Goal: Information Seeking & Learning: Learn about a topic

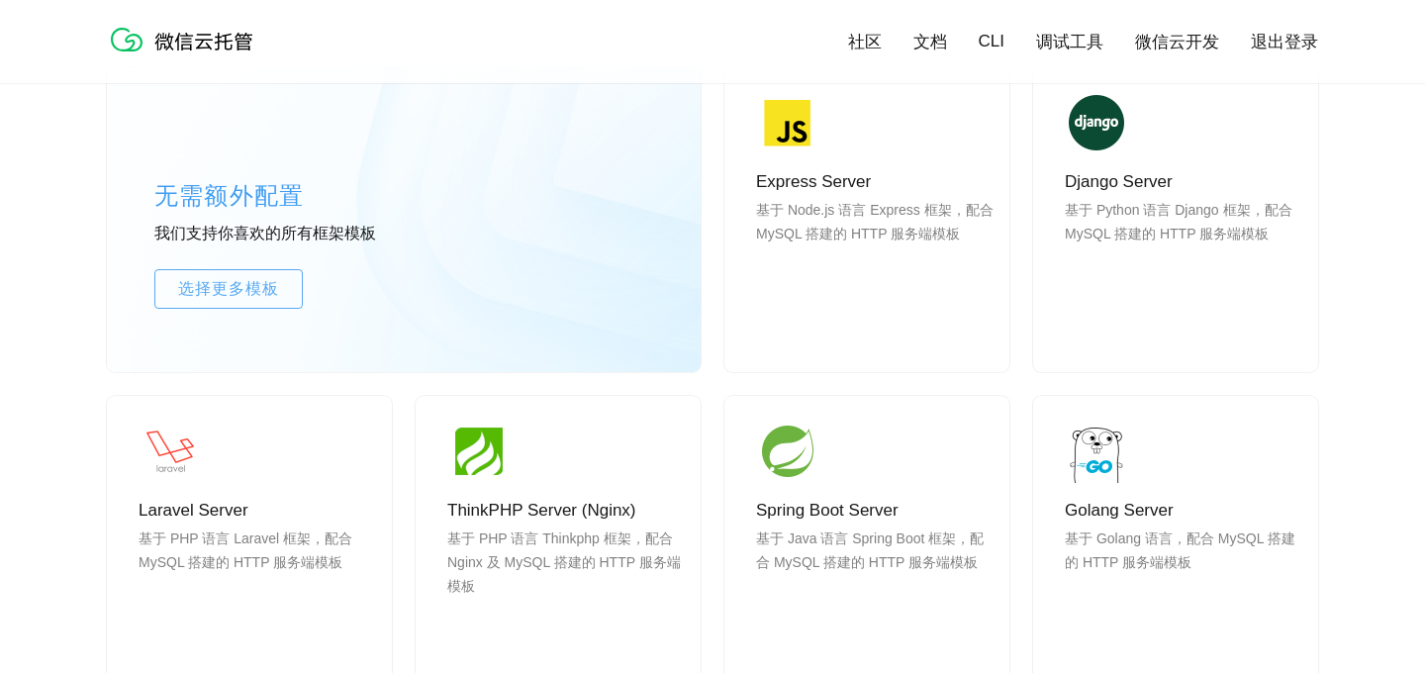
scroll to position [1684, 0]
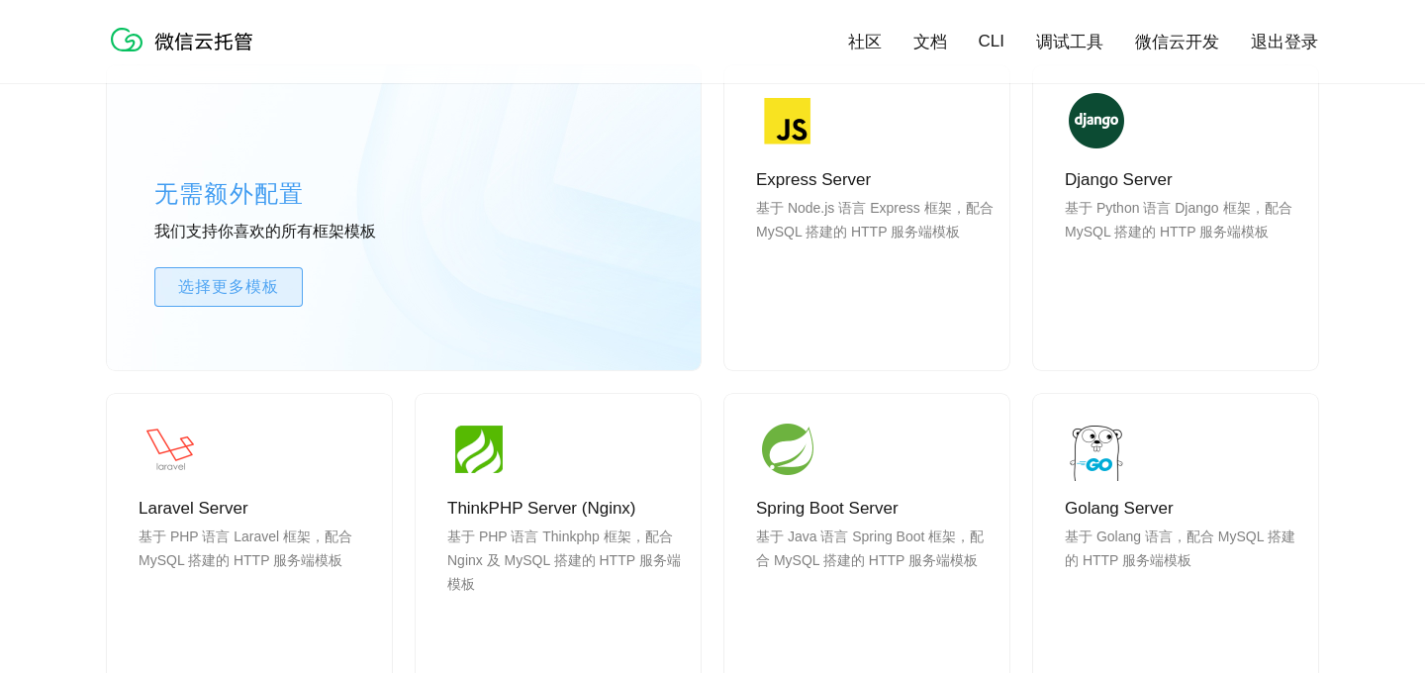
click at [263, 278] on span "选择更多模板" at bounding box center [228, 287] width 146 height 24
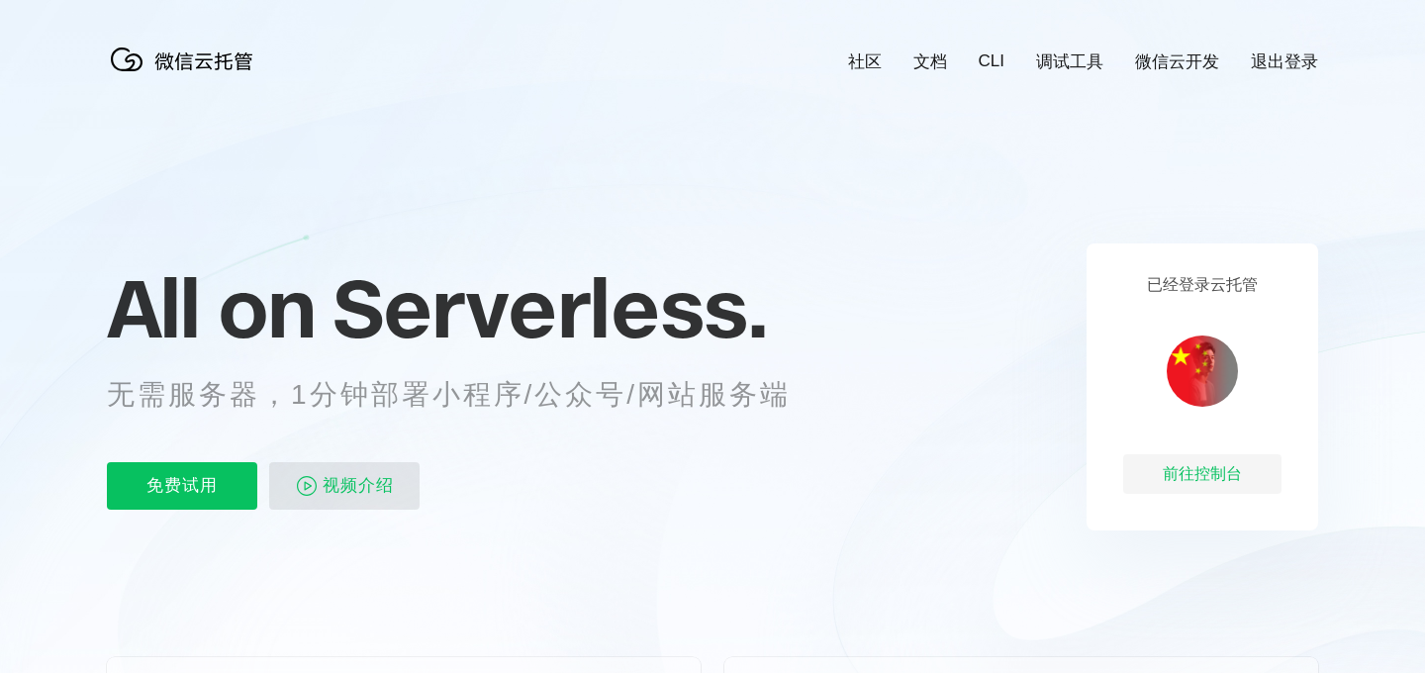
click at [339, 489] on span "视频介绍" at bounding box center [358, 485] width 71 height 47
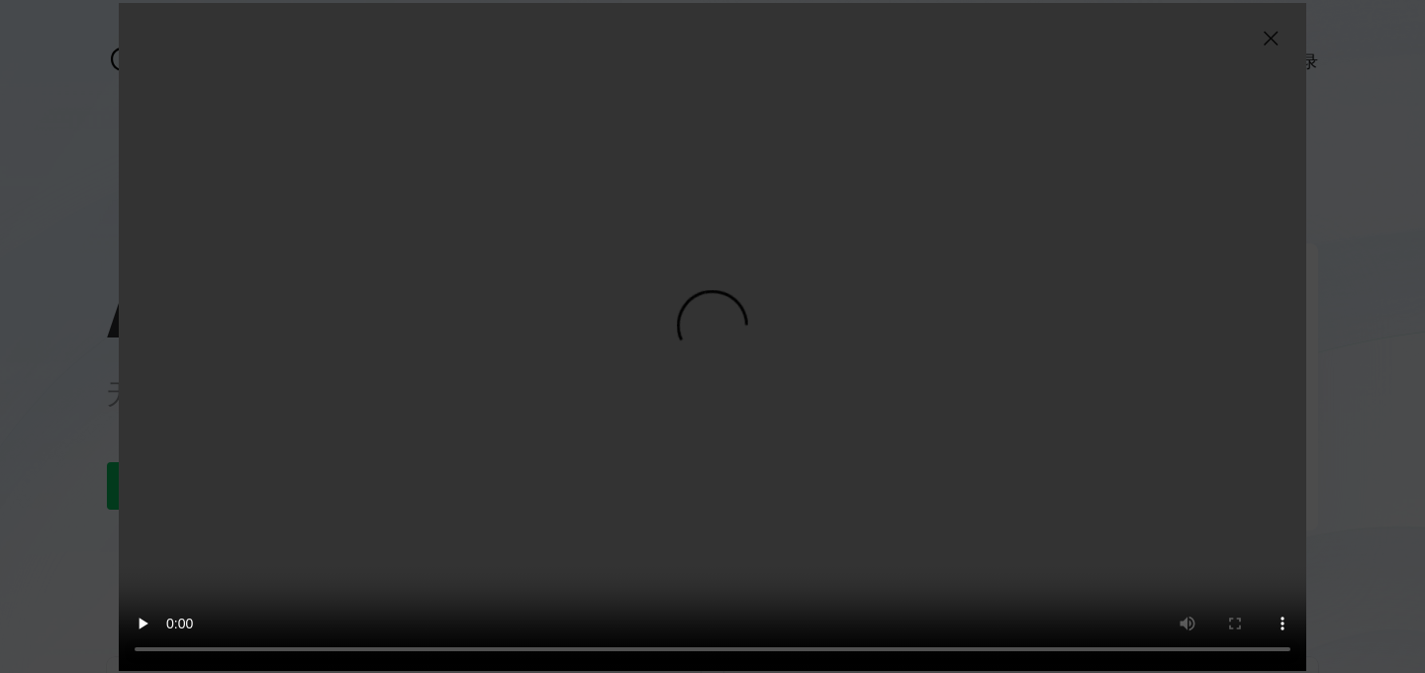
click at [1270, 37] on img at bounding box center [1271, 39] width 24 height 24
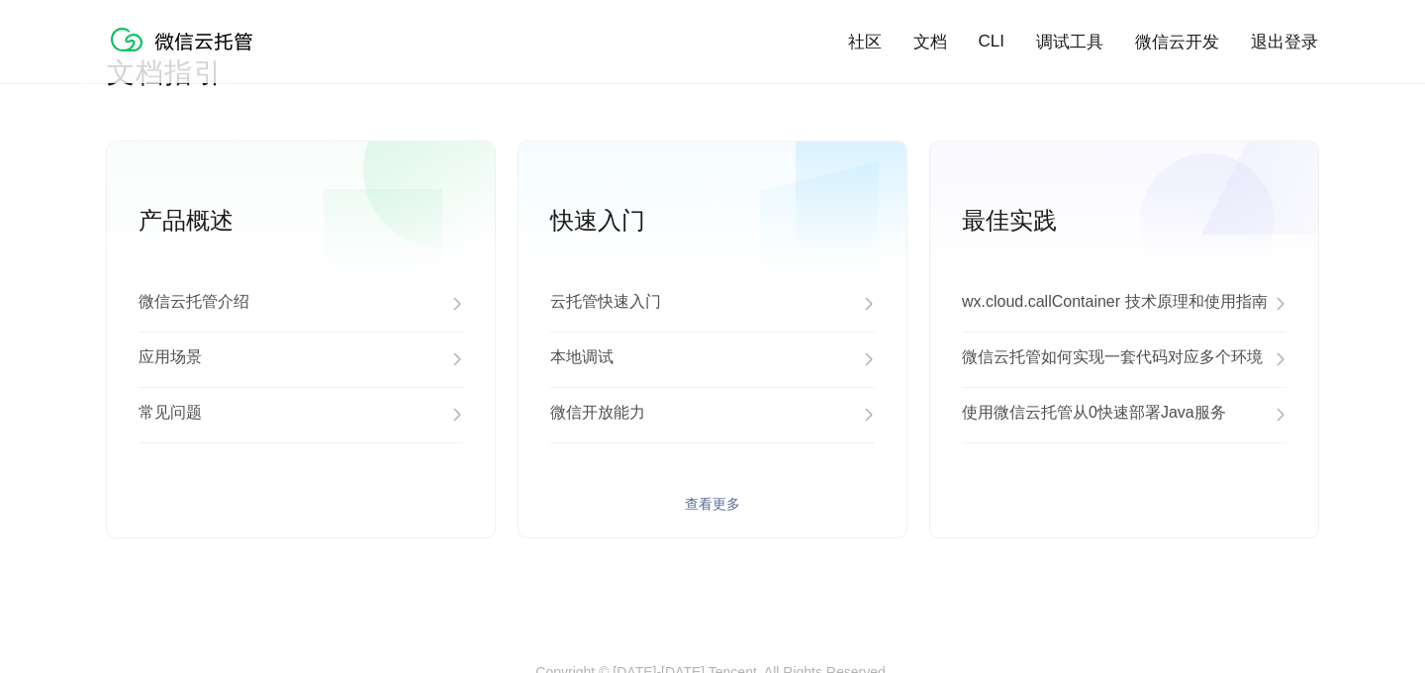
scroll to position [5138, 0]
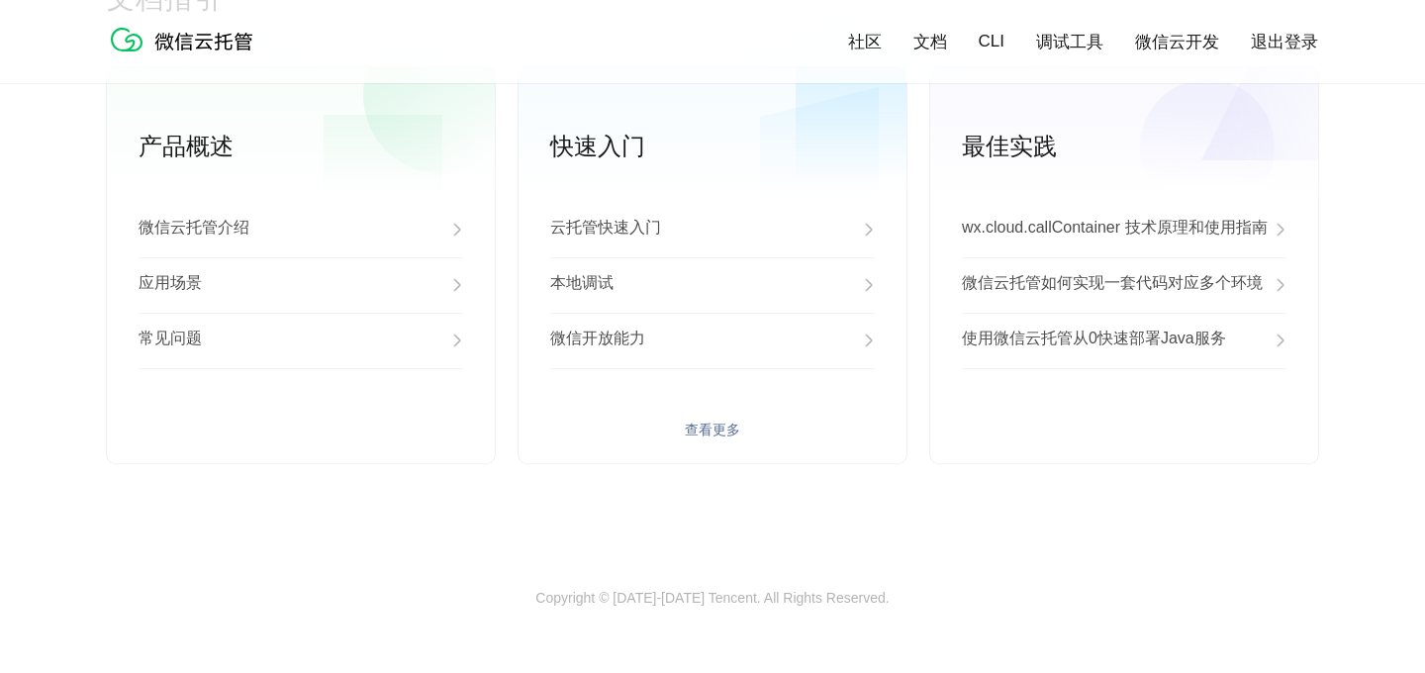
click at [693, 428] on link "查看更多" at bounding box center [712, 431] width 325 height 18
